Goal: Check status: Check status

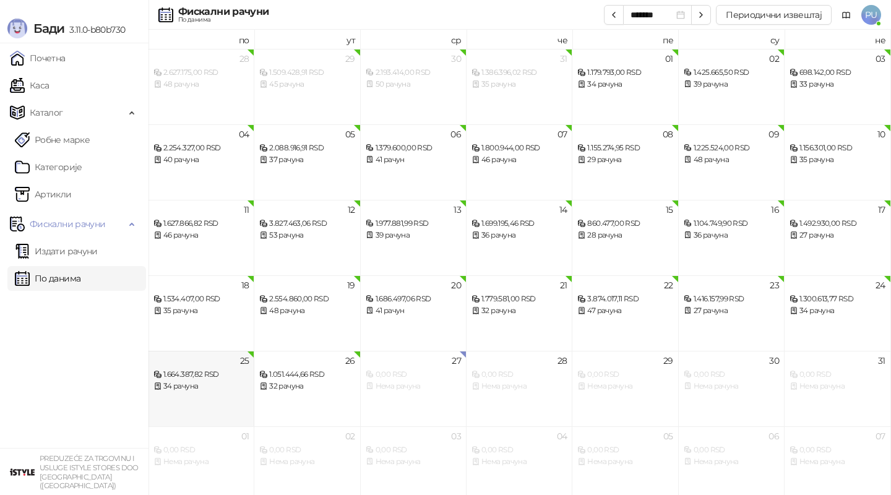
click at [212, 385] on div "34 рачуна" at bounding box center [200, 386] width 95 height 12
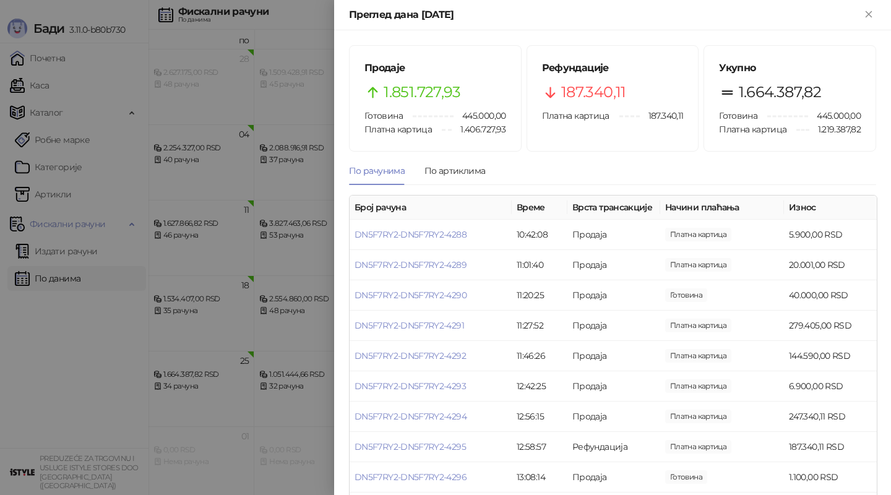
click at [267, 322] on div at bounding box center [445, 247] width 891 height 495
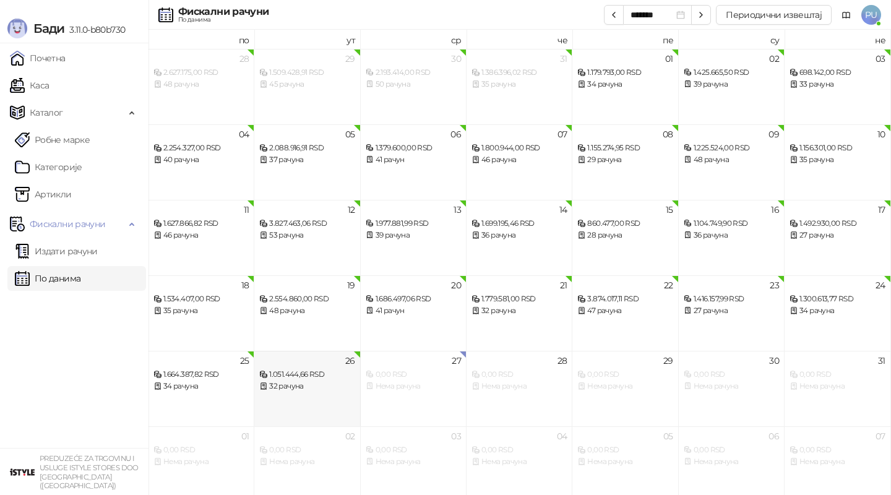
click at [304, 403] on div "26 1.051.444,66 RSD 32 рачуна" at bounding box center [307, 388] width 106 height 75
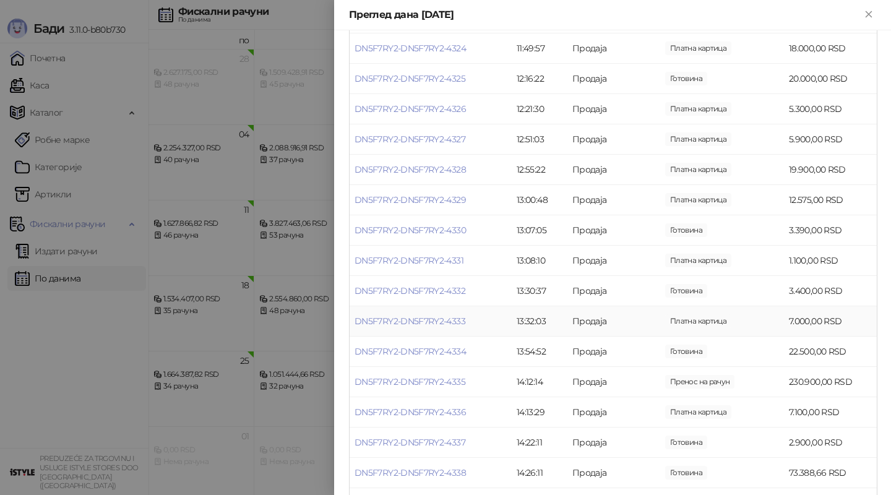
scroll to position [292, 0]
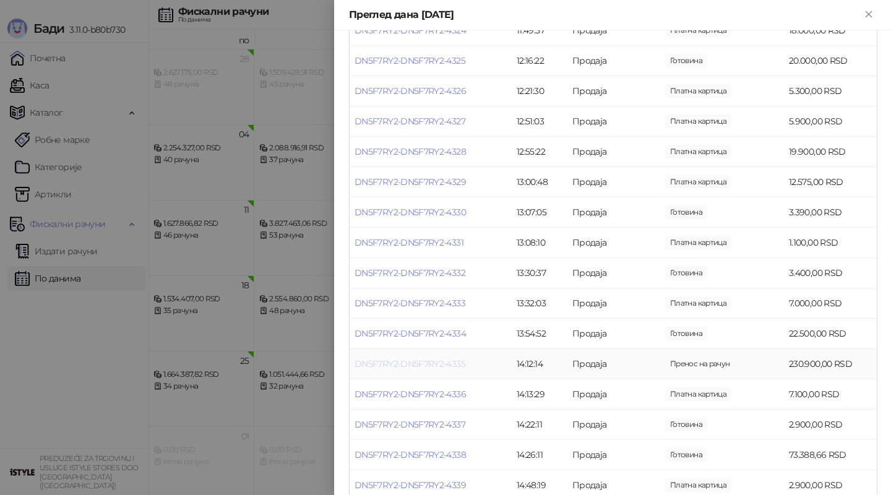
click at [420, 367] on link "DN5F7RY2-DN5F7RY2-4335" at bounding box center [409, 363] width 111 height 11
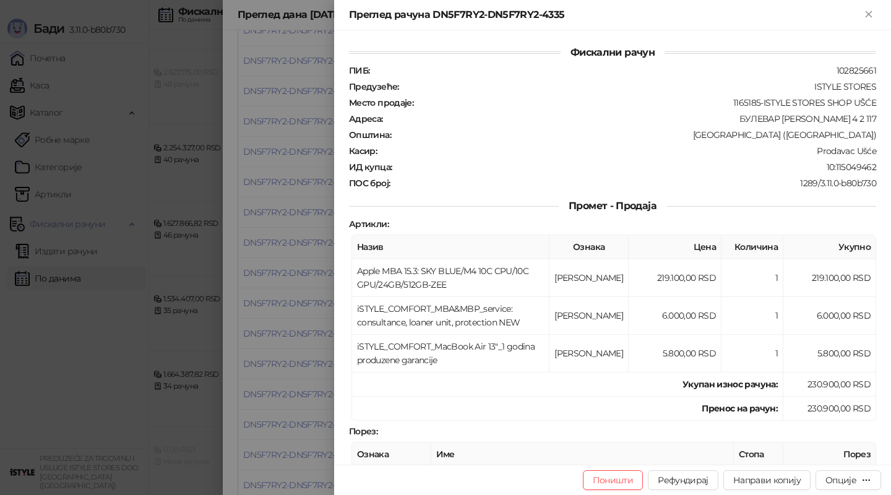
click at [330, 345] on div at bounding box center [445, 247] width 891 height 495
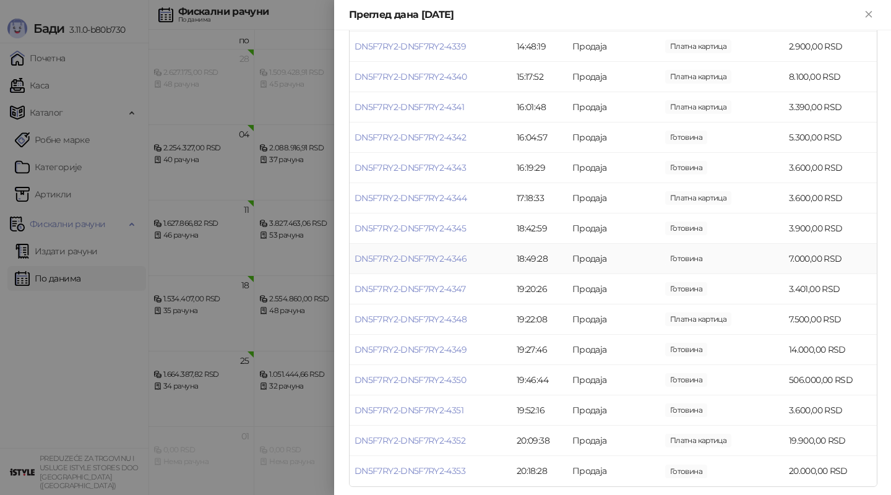
scroll to position [737, 0]
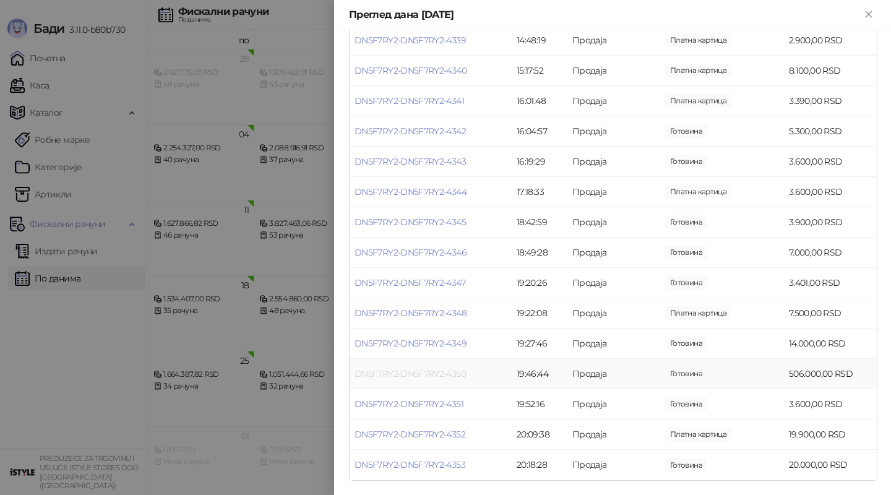
click at [428, 371] on link "DN5F7RY2-DN5F7RY2-4350" at bounding box center [409, 373] width 111 height 11
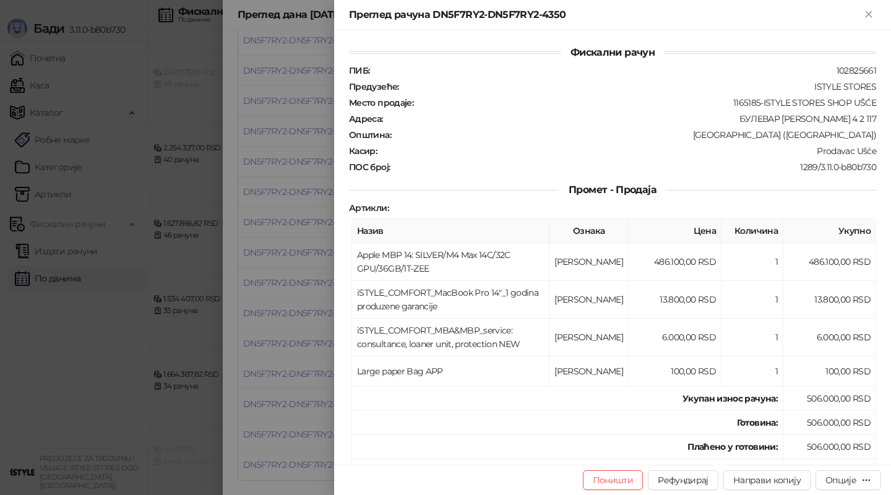
click at [327, 340] on div at bounding box center [445, 247] width 891 height 495
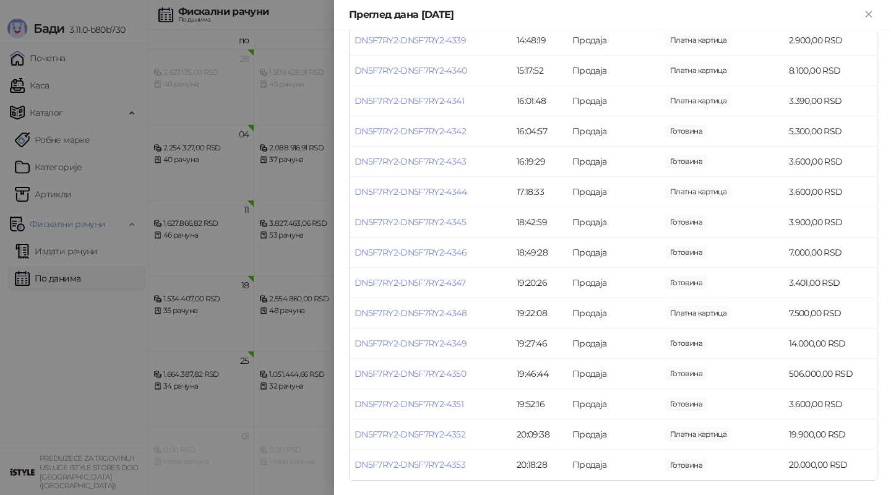
click at [240, 337] on div at bounding box center [445, 247] width 891 height 495
